Goal: Transaction & Acquisition: Book appointment/travel/reservation

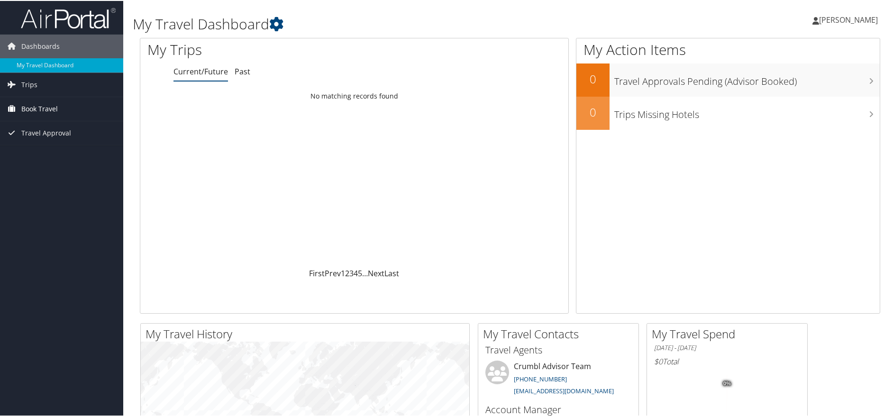
click at [34, 107] on span "Book Travel" at bounding box center [39, 108] width 37 height 24
click at [32, 82] on span "Trips" at bounding box center [29, 84] width 16 height 24
click at [44, 153] on span "Book Travel" at bounding box center [39, 151] width 37 height 24
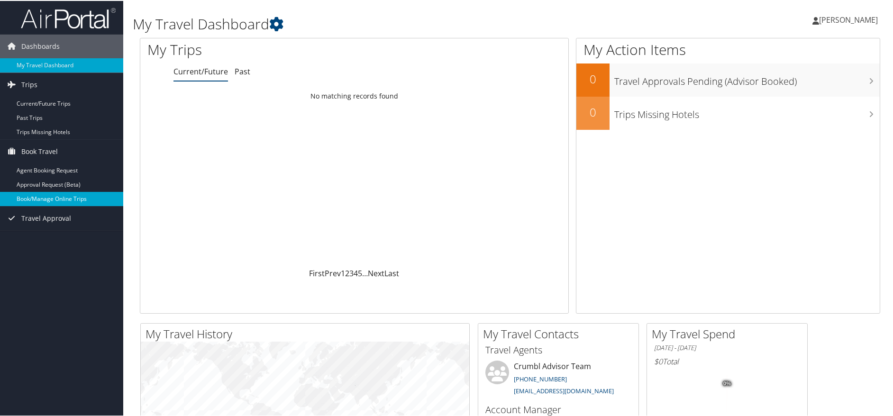
click at [73, 200] on link "Book/Manage Online Trips" at bounding box center [61, 198] width 123 height 14
click at [52, 194] on link "Book/Manage Online Trips" at bounding box center [61, 198] width 123 height 14
click at [82, 196] on link "Book/Manage Online Trips" at bounding box center [61, 198] width 123 height 14
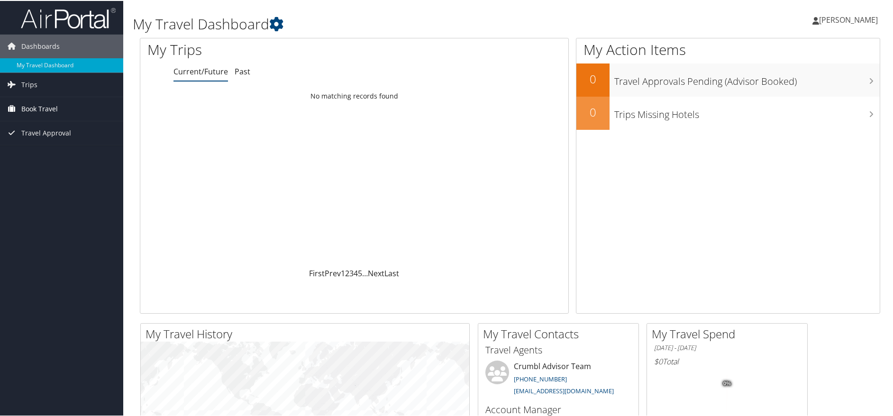
click at [36, 110] on span "Book Travel" at bounding box center [39, 108] width 37 height 24
click at [52, 156] on link "Book/Manage Online Trips" at bounding box center [61, 155] width 123 height 14
click at [26, 110] on span "Book Travel" at bounding box center [39, 108] width 37 height 24
click at [31, 159] on link "Book/Manage Online Trips" at bounding box center [61, 155] width 123 height 14
click at [19, 108] on link "Book Travel" at bounding box center [61, 108] width 123 height 24
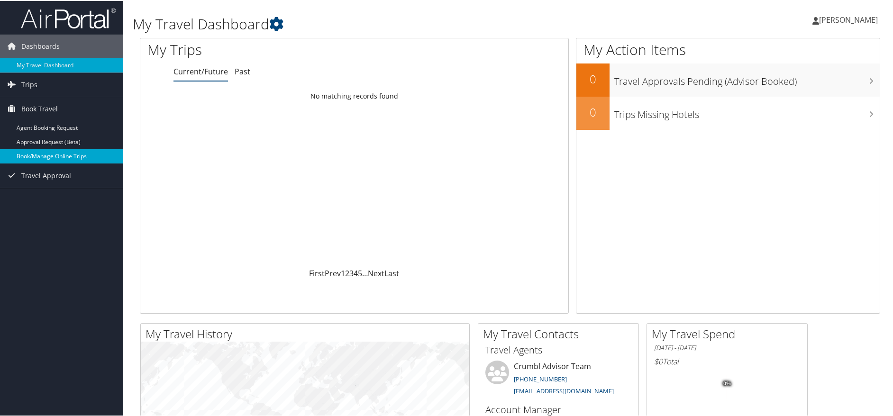
click at [47, 154] on link "Book/Manage Online Trips" at bounding box center [61, 155] width 123 height 14
